Goal: Navigation & Orientation: Find specific page/section

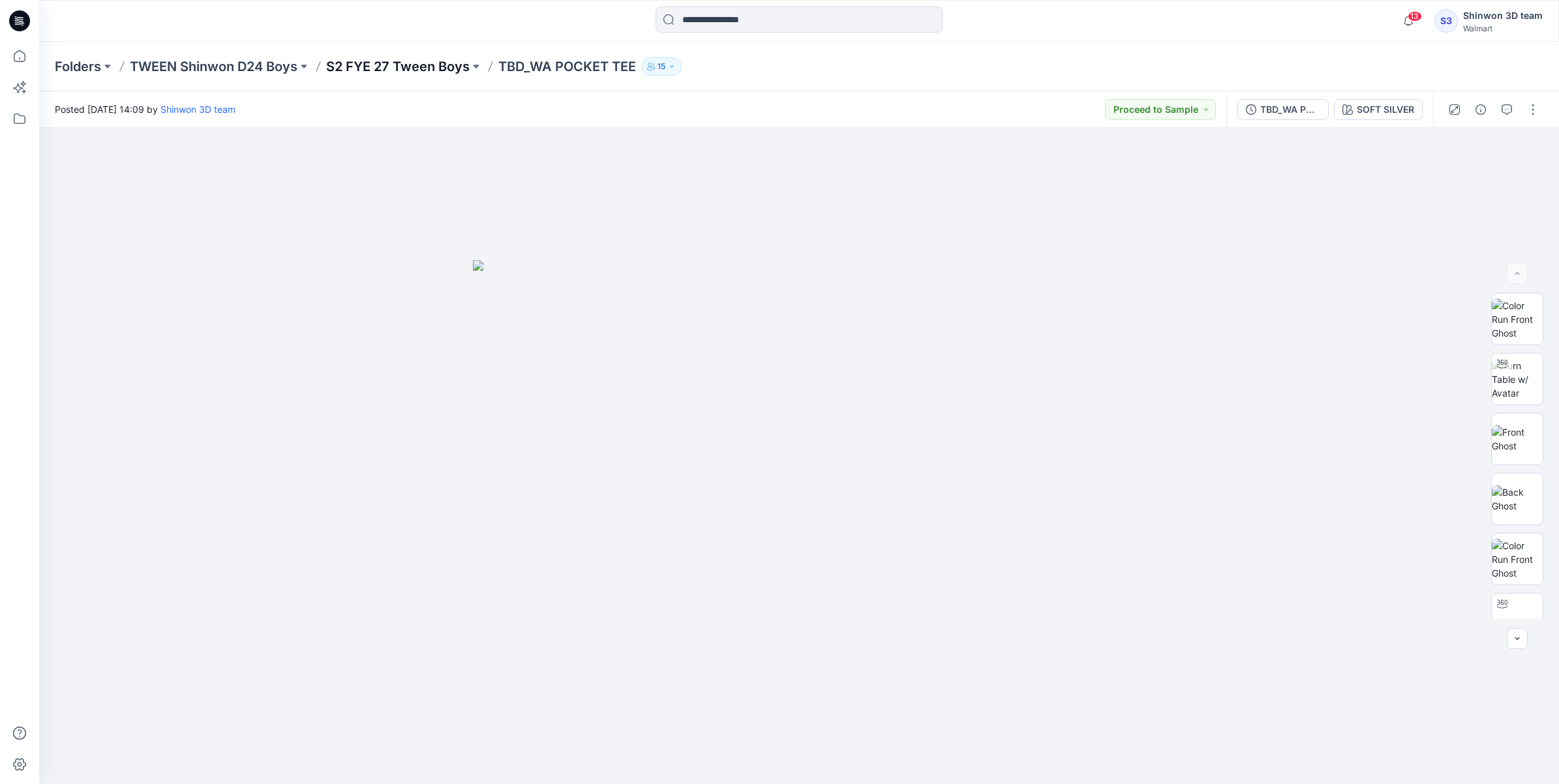
click at [430, 66] on p "S2 FYE 27 Tween Boys" at bounding box center [398, 66] width 143 height 18
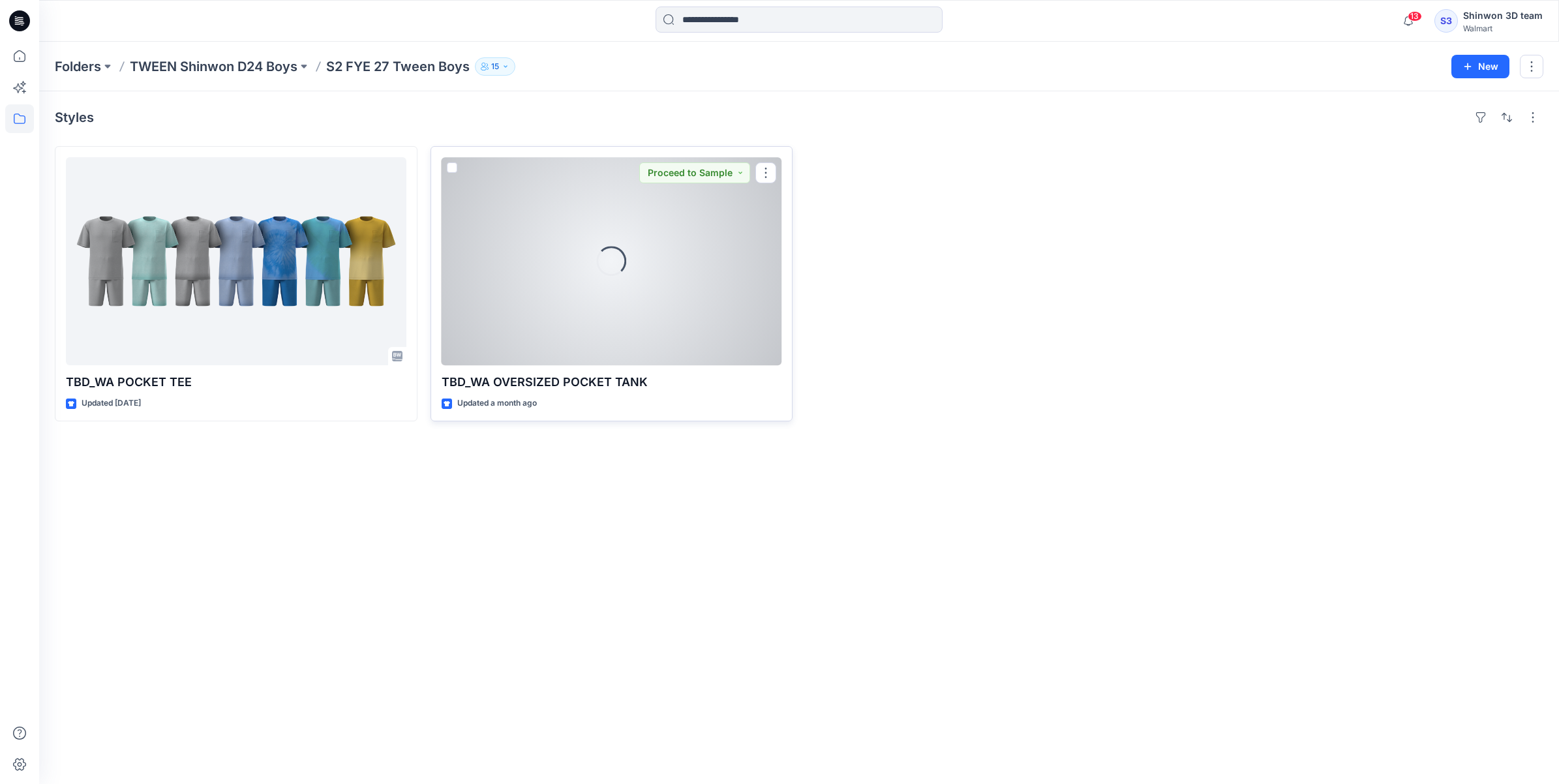
click at [587, 276] on div "Loading..." at bounding box center [612, 261] width 341 height 208
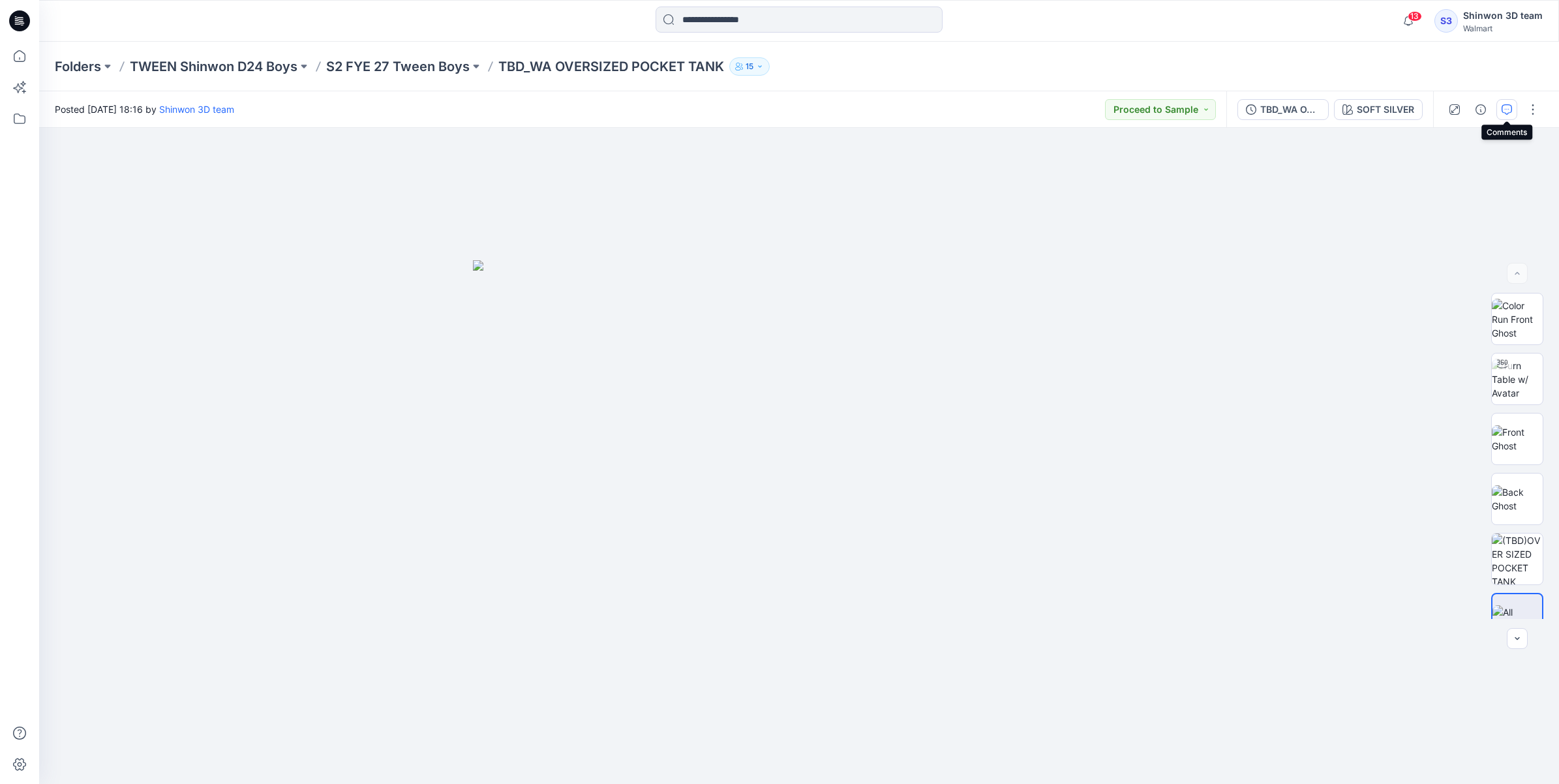
click at [769, 108] on icon "button" at bounding box center [1507, 110] width 10 height 10
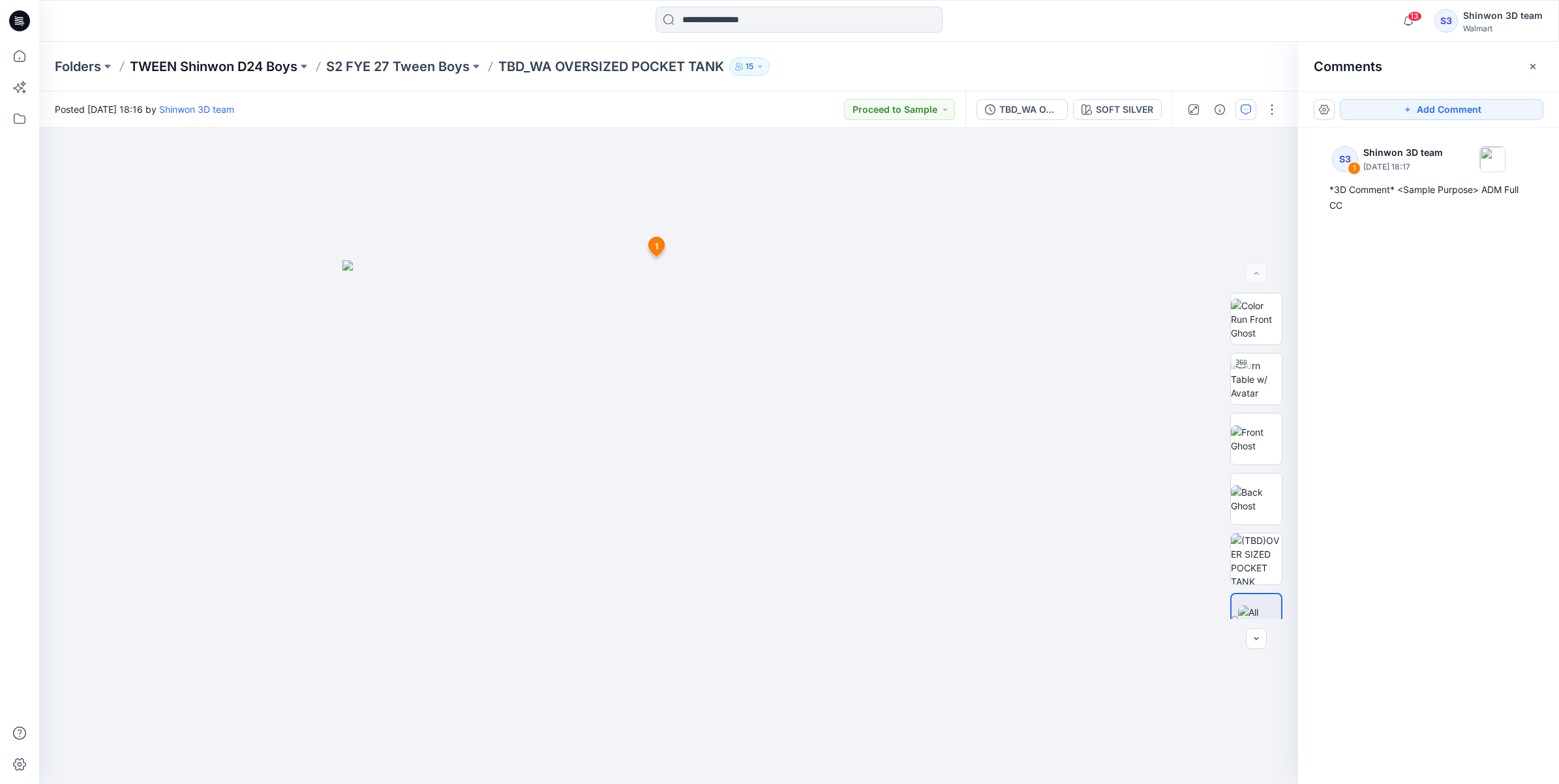
click at [232, 64] on p "TWEEN Shinwon D24 Boys" at bounding box center [214, 66] width 167 height 18
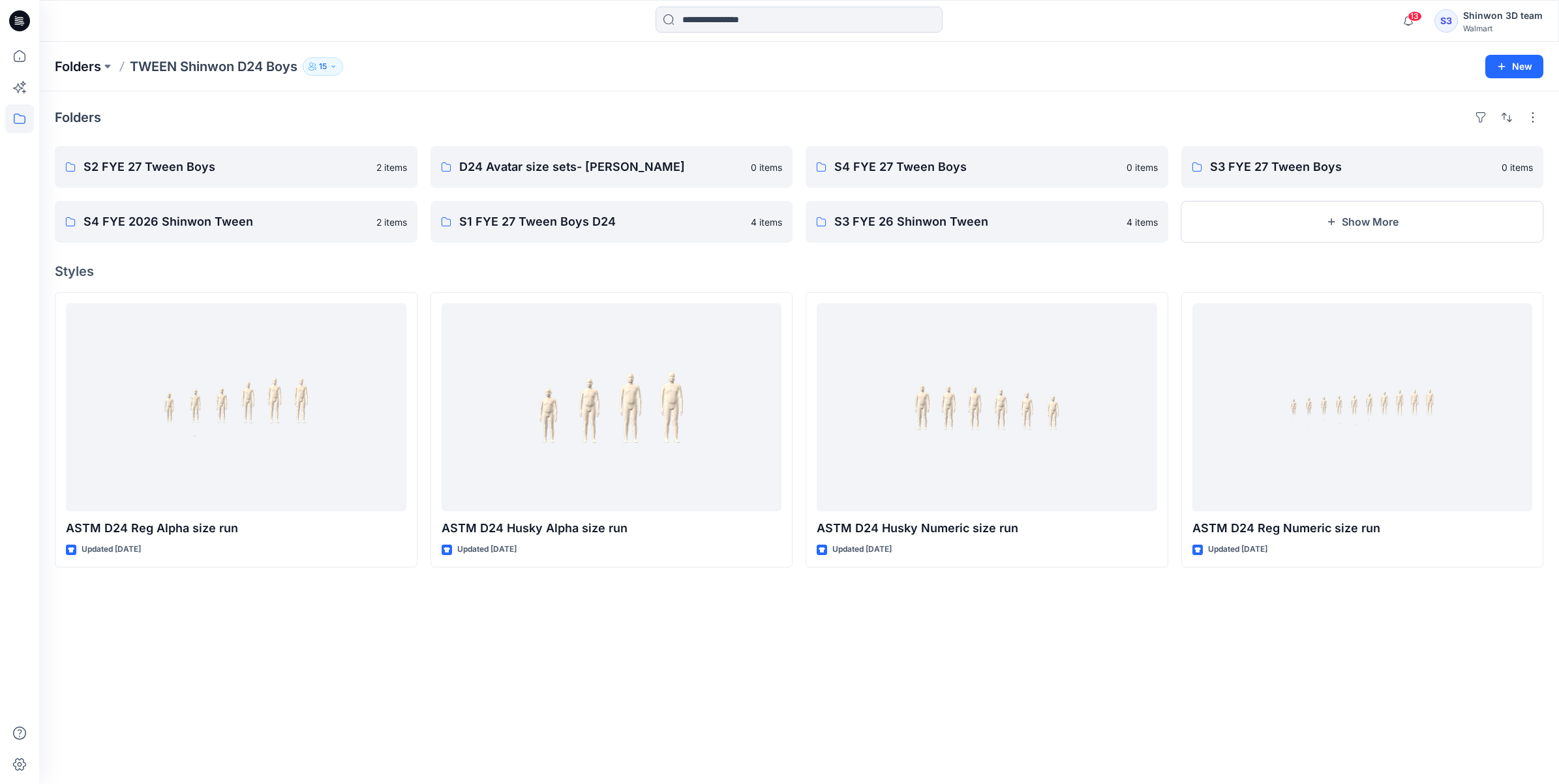
click at [91, 63] on p "Folders" at bounding box center [78, 66] width 46 height 18
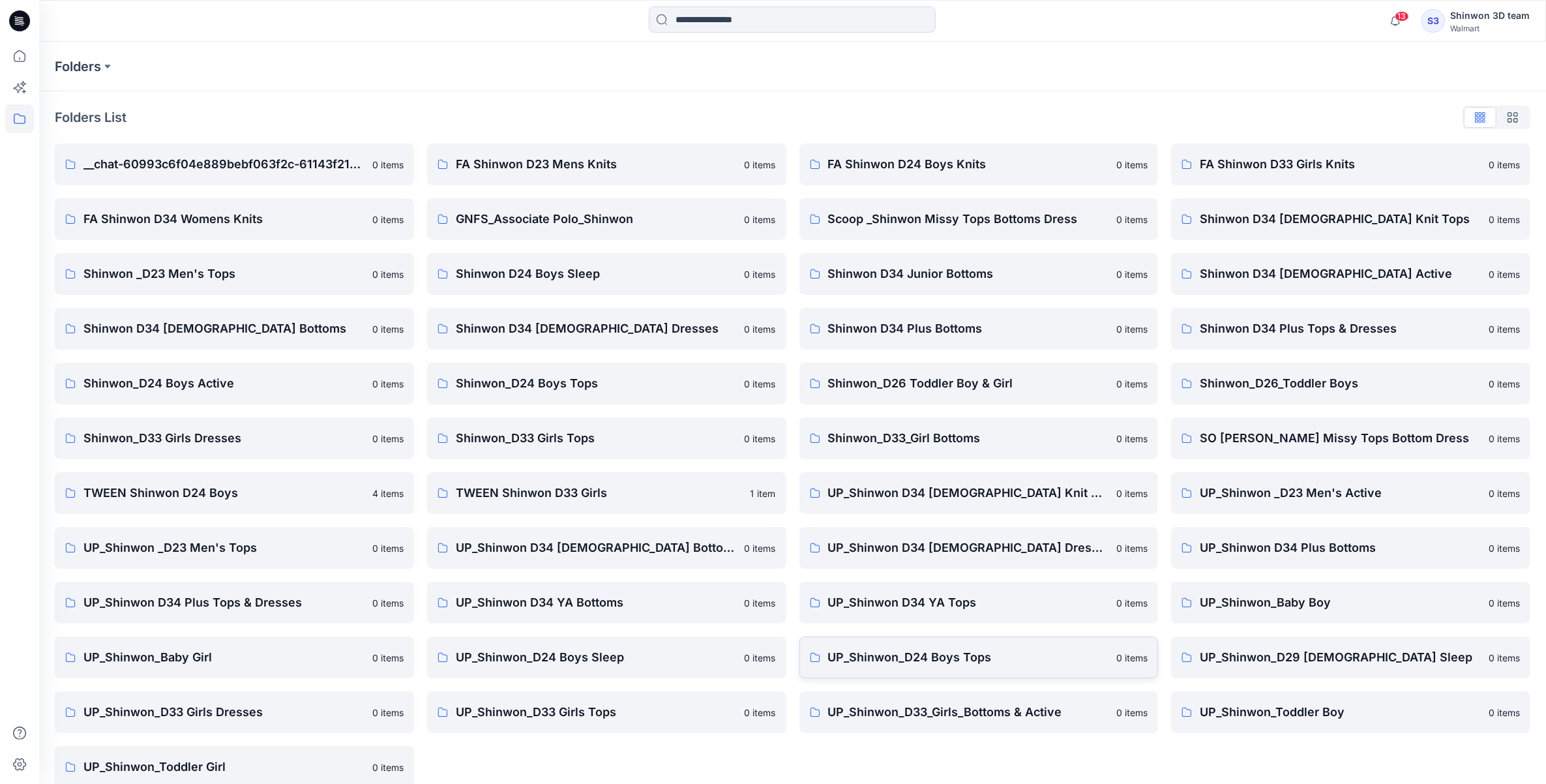
click at [769, 666] on link "UP_Shinwon_D24 Boys Tops 0 items" at bounding box center [979, 657] width 359 height 42
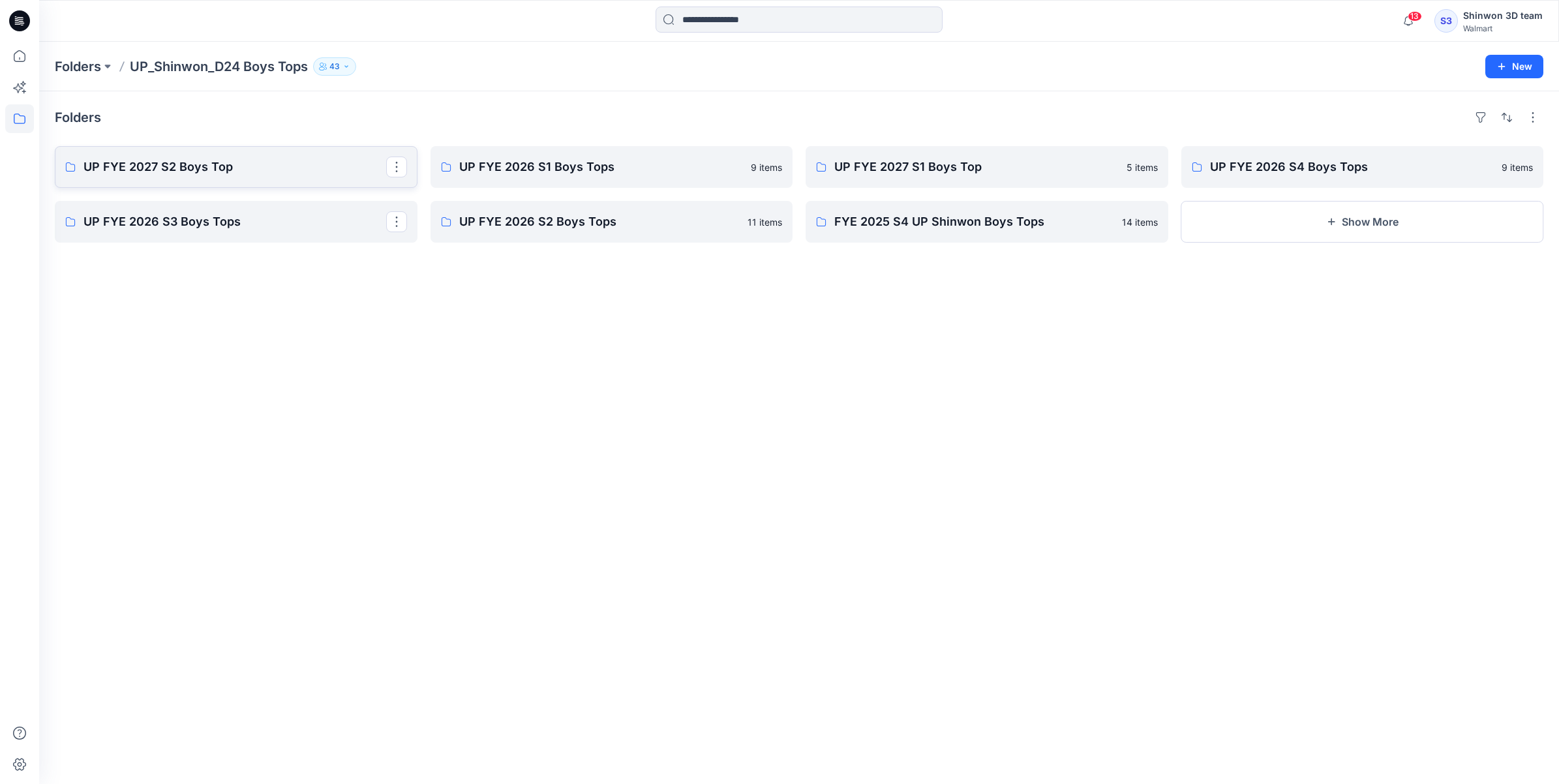
click at [270, 164] on p "UP FYE 2027 S2 Boys Top" at bounding box center [235, 167] width 303 height 18
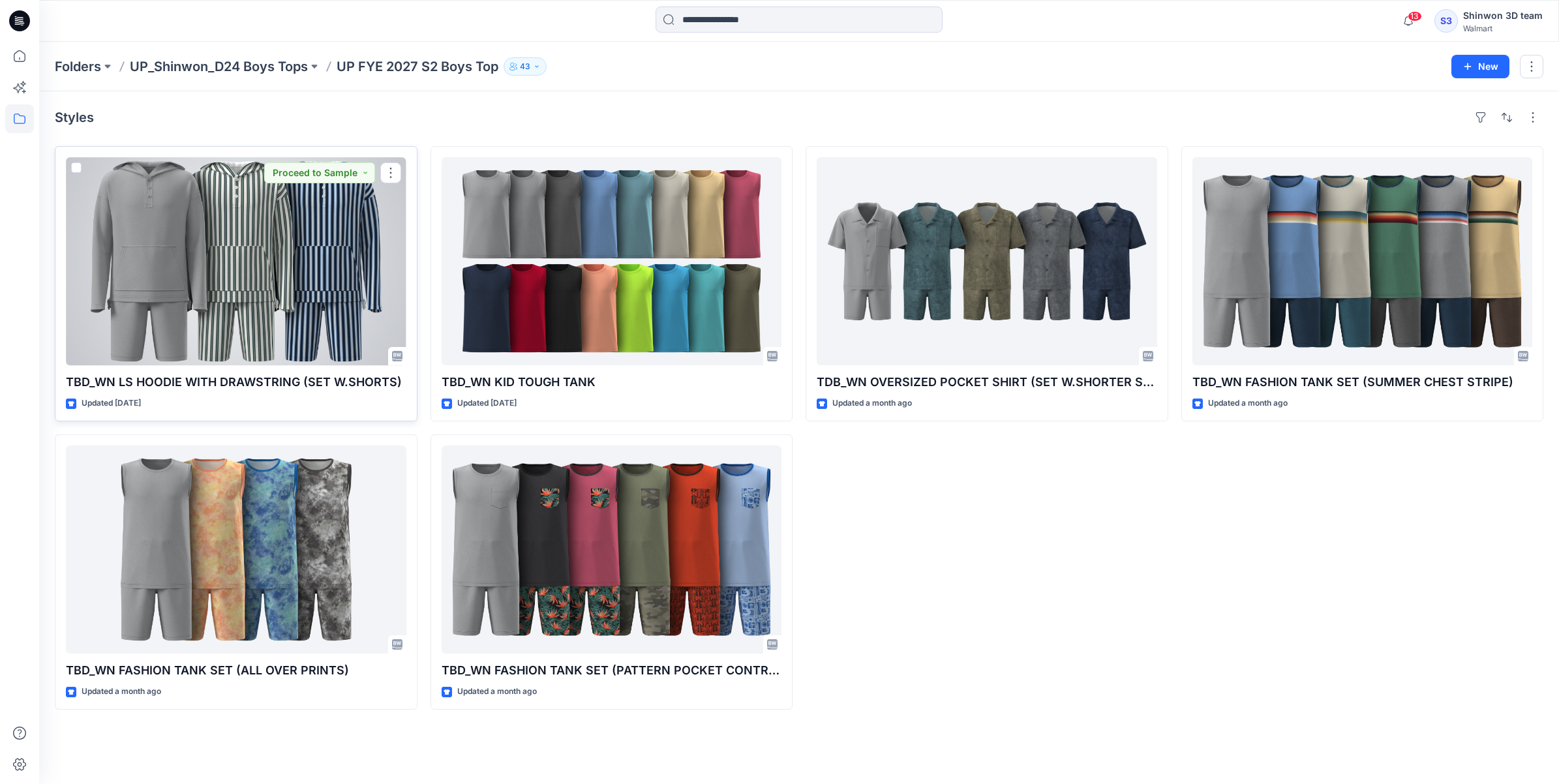
click at [337, 259] on div at bounding box center [236, 261] width 341 height 208
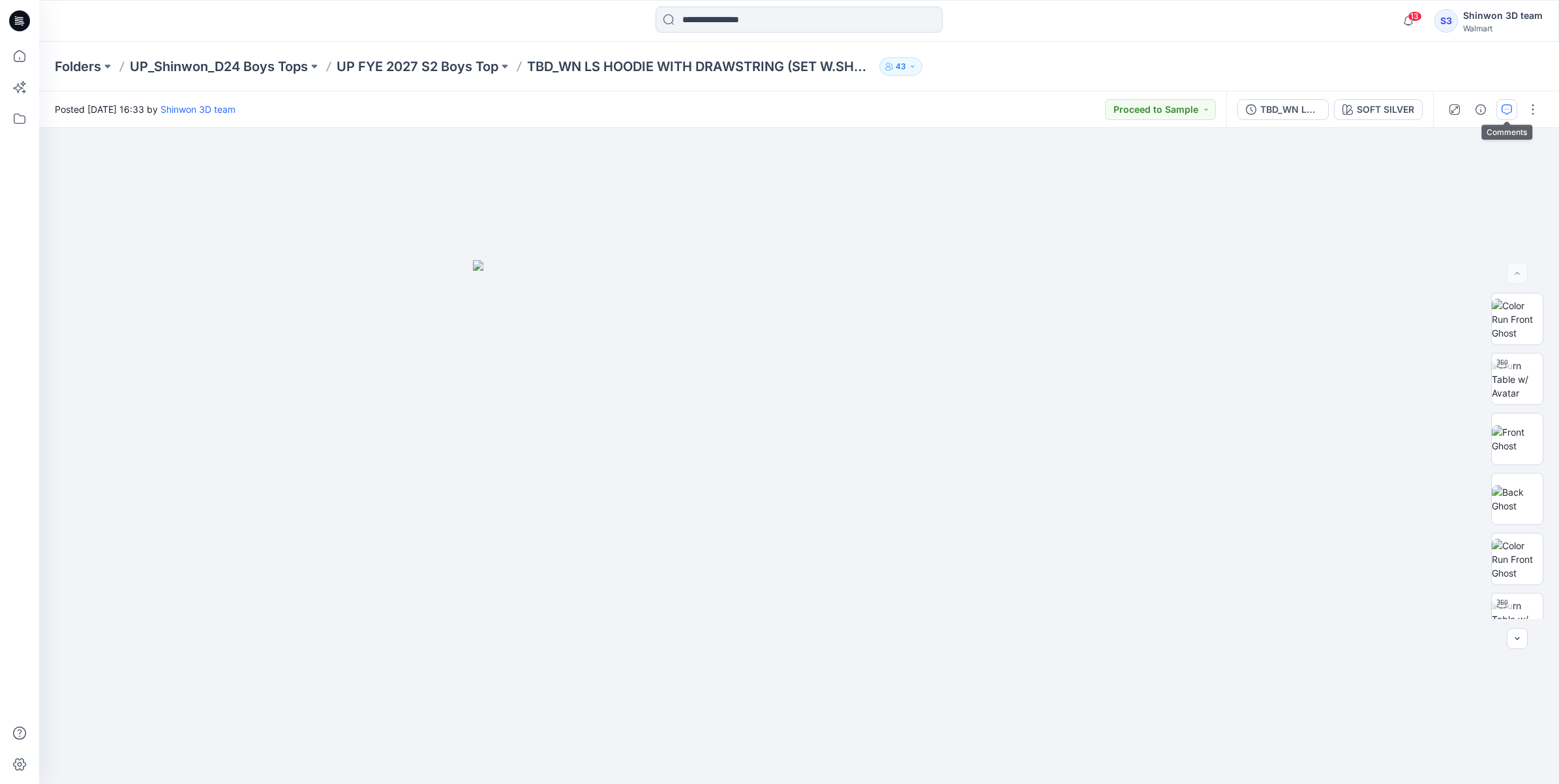
click at [769, 109] on icon "button" at bounding box center [1507, 110] width 10 height 10
